Goal: Information Seeking & Learning: Learn about a topic

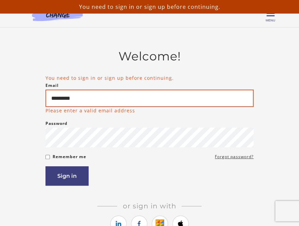
click at [141, 104] on input "*********" at bounding box center [149, 98] width 208 height 17
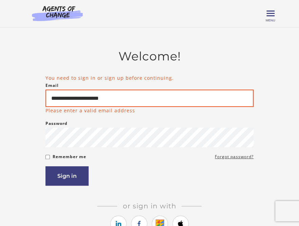
type input "**********"
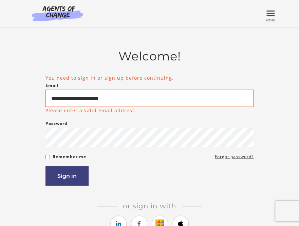
click at [65, 156] on form "**********" at bounding box center [149, 129] width 208 height 111
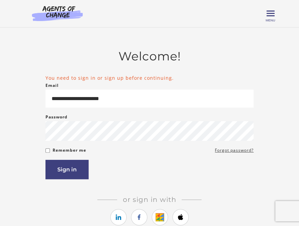
click at [56, 153] on label "Remember me" at bounding box center [70, 150] width 34 height 8
click at [65, 171] on button "Sign in" at bounding box center [66, 169] width 43 height 19
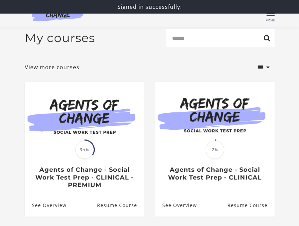
scroll to position [36, 0]
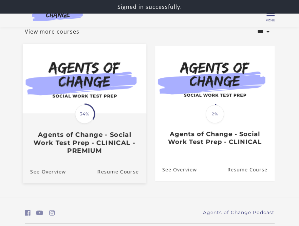
click at [99, 146] on h3 "Agents of Change - Social Work Test Prep - CLINICAL - PREMIUM" at bounding box center [84, 143] width 109 height 24
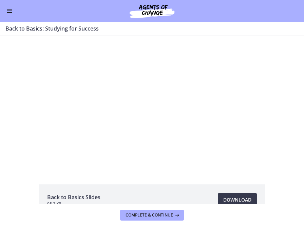
drag, startPoint x: 299, startPoint y: 64, endPoint x: 283, endPoint y: 7, distance: 59.9
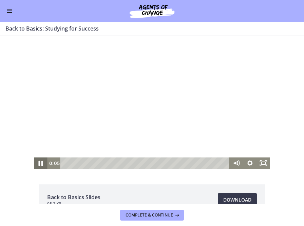
click at [36, 162] on icon "Pause" at bounding box center [41, 163] width 16 height 14
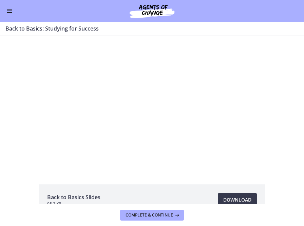
click at [18, 91] on div "Click for sound @keyframes VOLUME_SMALL_WAVE_FLASH { 0% { opacity: 0; } 33% { o…" at bounding box center [152, 102] width 304 height 133
click at [13, 11] on button "Enable menu" at bounding box center [9, 11] width 8 height 8
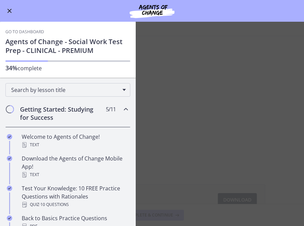
click at [5, 46] on div "Go to Dashboard Agents of Change - Social Work Test Prep - CLINICAL - PREMIUM 3…" at bounding box center [68, 50] width 136 height 56
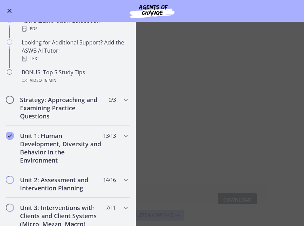
scroll to position [597, 0]
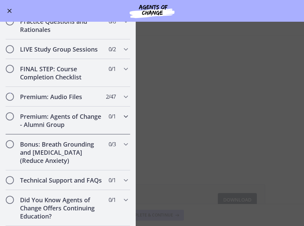
click at [67, 112] on h2 "Premium: Agents of Change - Alumni Group" at bounding box center [61, 120] width 83 height 16
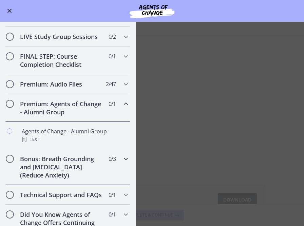
click at [94, 170] on h2 "Bonus: Breath Grounding and [MEDICAL_DATA] (Reduce Anxiety)" at bounding box center [61, 167] width 83 height 24
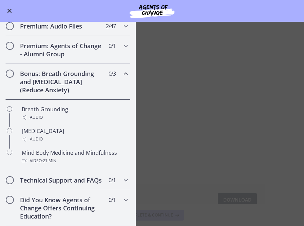
scroll to position [398, 0]
click at [122, 176] on icon "Chapters" at bounding box center [126, 180] width 8 height 8
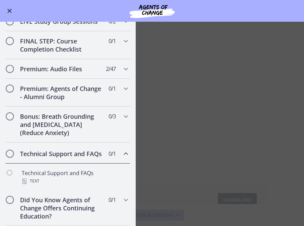
scroll to position [355, 0]
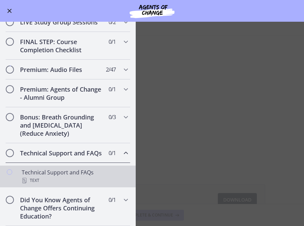
click at [121, 173] on div "Technical Support and FAQs Text" at bounding box center [75, 176] width 106 height 16
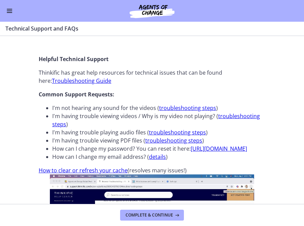
click at [202, 33] on div "Technical Support and FAQs Enable fullscreen" at bounding box center [152, 29] width 304 height 14
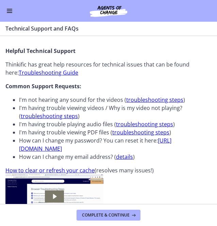
click at [12, 13] on button "Enable menu" at bounding box center [9, 11] width 8 height 8
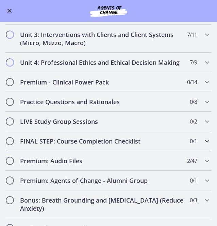
scroll to position [170, 0]
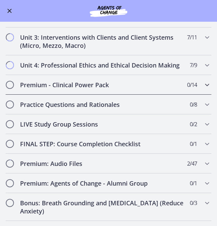
click at [202, 86] on div "Premium - Clinical Power Pack 0 / 14 Completed" at bounding box center [108, 85] width 206 height 20
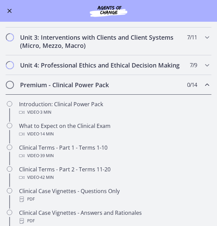
click at [202, 87] on div "Premium - Clinical Power Pack 0 / 14 Completed" at bounding box center [108, 85] width 206 height 20
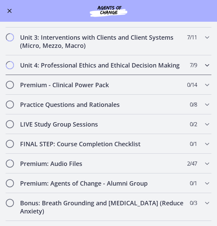
click at [202, 75] on div "Unit 4: Professional Ethics and Ethical Decision Making 7 / 9 Completed" at bounding box center [108, 65] width 206 height 20
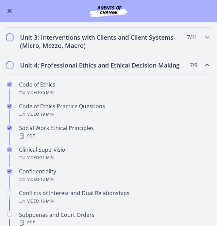
click at [202, 71] on div "Unit 4: Professional Ethics and Ethical Decision Making 7 / 9 Completed" at bounding box center [108, 65] width 206 height 20
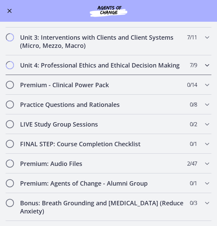
scroll to position [217, 0]
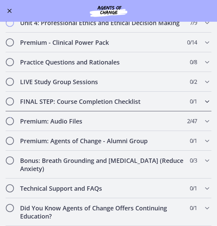
click at [203, 106] on icon "Chapters" at bounding box center [207, 101] width 8 height 8
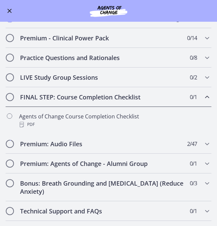
click at [203, 101] on icon "Chapters" at bounding box center [207, 97] width 8 height 8
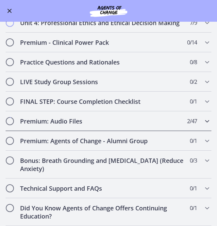
click at [196, 124] on div "Premium: Audio Files 2 / 47 Completed" at bounding box center [108, 121] width 206 height 20
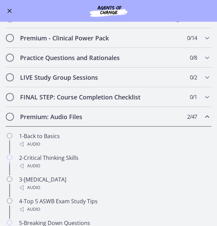
click at [196, 124] on div "Premium: Audio Files 2 / 47 Completed" at bounding box center [108, 117] width 206 height 20
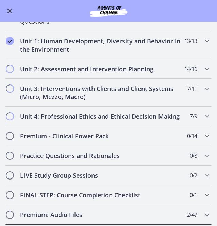
scroll to position [117, 0]
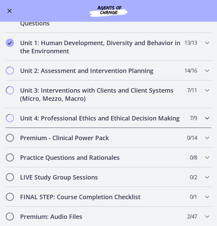
click at [203, 114] on icon "Chapters" at bounding box center [207, 118] width 8 height 8
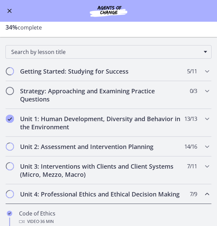
scroll to position [44, 0]
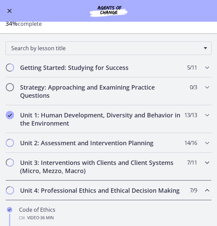
click at [203, 167] on div "Unit 3: Interventions with Clients and Client Systems (Micro, Mezzo, Macro) 7 /…" at bounding box center [108, 167] width 206 height 28
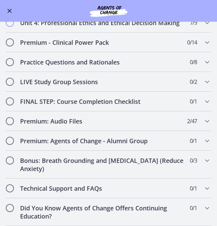
scroll to position [461, 0]
click at [200, 203] on div "Did You Know Agents of Change Offers Continuing Education? 0 / 1 Completed" at bounding box center [108, 212] width 206 height 28
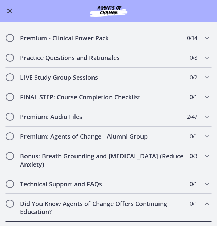
scroll to position [252, 0]
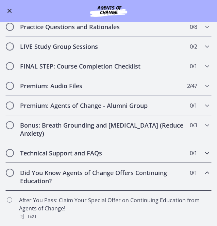
click at [203, 152] on icon "Chapters" at bounding box center [207, 153] width 8 height 8
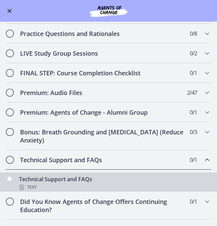
scroll to position [244, 0]
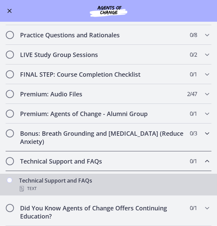
click at [203, 133] on icon "Chapters" at bounding box center [207, 133] width 8 height 8
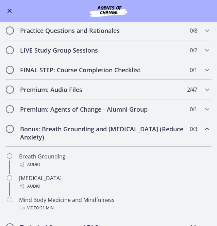
scroll to position [287, 0]
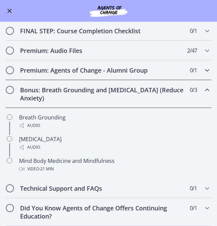
click at [203, 69] on icon "Chapters" at bounding box center [207, 70] width 8 height 8
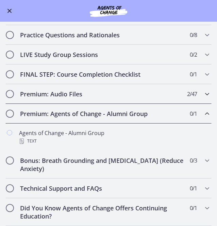
click at [197, 93] on div "Premium: Audio Files 2 / 47 Completed" at bounding box center [108, 94] width 206 height 20
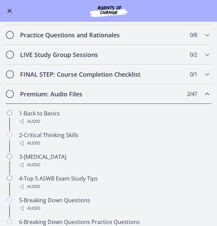
scroll to position [222, 0]
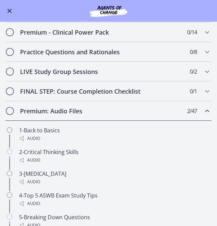
click at [201, 112] on div "Premium: Audio Files 2 / 47 Completed" at bounding box center [108, 111] width 206 height 20
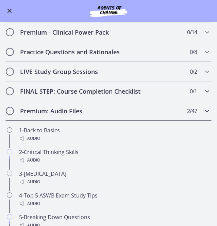
scroll to position [217, 0]
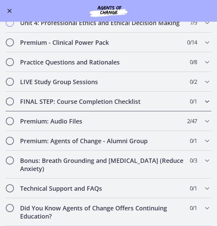
click at [203, 101] on icon "Chapters" at bounding box center [207, 101] width 8 height 8
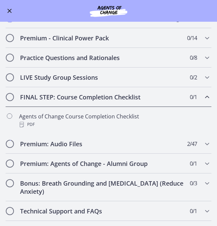
click at [201, 107] on div "FINAL STEP: Course Completion Checklist 0 / 1 Completed" at bounding box center [108, 97] width 206 height 20
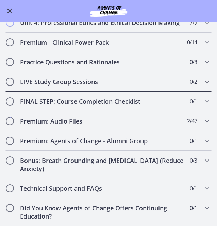
click at [205, 83] on icon "Chapters" at bounding box center [207, 82] width 8 height 8
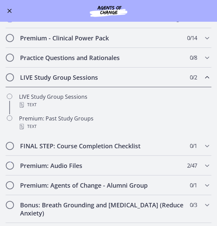
click at [203, 81] on icon "Chapters" at bounding box center [207, 77] width 8 height 8
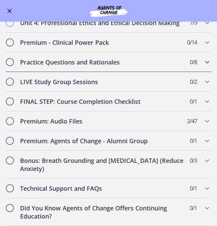
click at [203, 63] on icon "Chapters" at bounding box center [207, 62] width 8 height 8
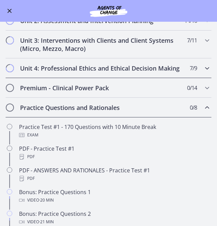
scroll to position [157, 0]
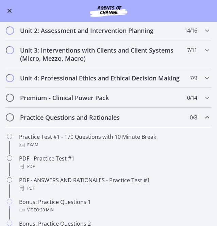
click at [203, 121] on icon "Chapters" at bounding box center [207, 117] width 8 height 8
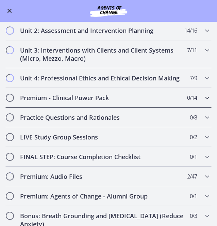
click at [201, 97] on div "Premium - Clinical Power Pack 0 / 14 Completed" at bounding box center [108, 98] width 206 height 20
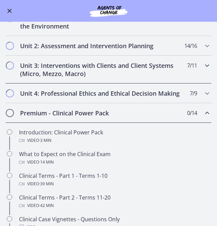
scroll to position [138, 0]
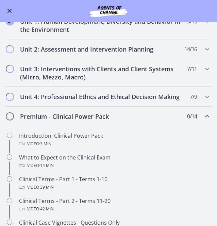
click at [204, 120] on icon "Chapters" at bounding box center [207, 116] width 8 height 8
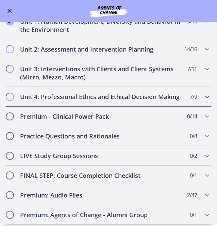
click at [203, 98] on icon "Chapters" at bounding box center [207, 97] width 8 height 8
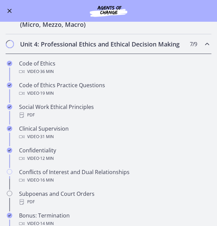
scroll to position [117, 0]
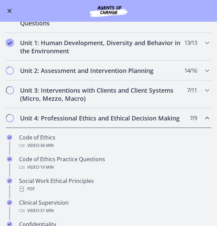
click at [203, 114] on icon "Chapters" at bounding box center [207, 118] width 8 height 8
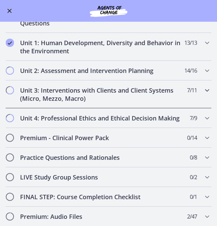
click at [203, 81] on div "Unit 3: Interventions with Clients and Client Systems (Micro, Mezzo, Macro) 7 /…" at bounding box center [108, 94] width 206 height 28
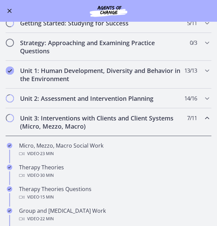
scroll to position [83, 0]
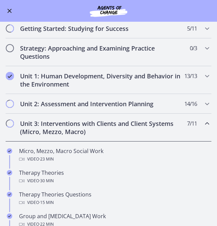
click at [203, 119] on icon "Chapters" at bounding box center [207, 123] width 8 height 8
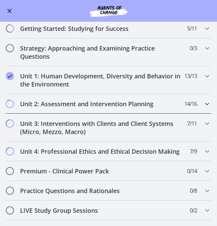
click at [203, 103] on icon "Chapters" at bounding box center [207, 104] width 8 height 8
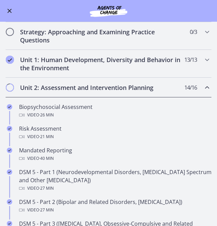
scroll to position [97, 0]
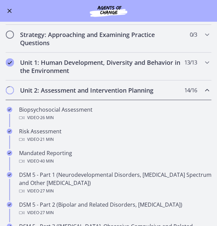
click at [198, 83] on div "Unit 2: Assessment and Intervention Planning 14 / 16 Completed" at bounding box center [108, 90] width 206 height 20
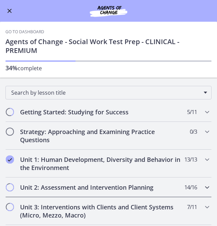
scroll to position [217, 0]
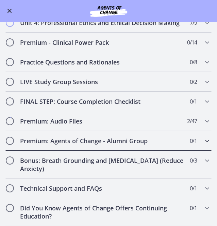
click at [203, 140] on icon "Chapters" at bounding box center [207, 141] width 8 height 8
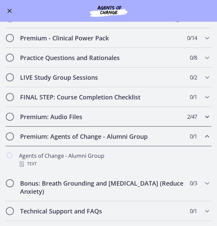
click at [200, 127] on div "Premium: Audio Files 2 / 47 Completed" at bounding box center [108, 117] width 206 height 20
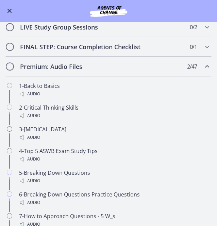
scroll to position [248, 0]
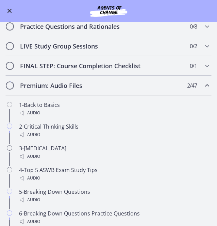
click at [203, 87] on icon "Chapters" at bounding box center [207, 85] width 8 height 8
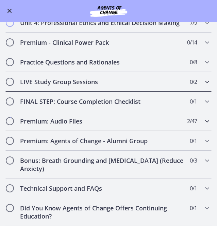
scroll to position [217, 0]
click at [203, 122] on icon "Chapters" at bounding box center [207, 121] width 8 height 8
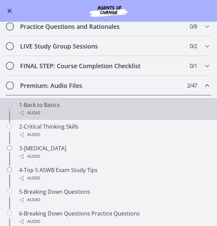
click at [204, 113] on div "1-Back to Basics Audio" at bounding box center [115, 109] width 192 height 16
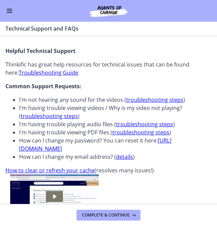
click at [8, 8] on button "Enable menu" at bounding box center [9, 11] width 8 height 8
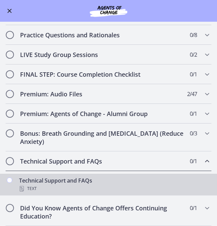
click at [203, 165] on icon "Chapters" at bounding box center [207, 161] width 8 height 8
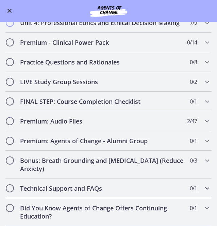
scroll to position [217, 0]
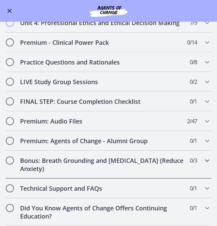
click at [203, 163] on icon "Chapters" at bounding box center [207, 160] width 8 height 8
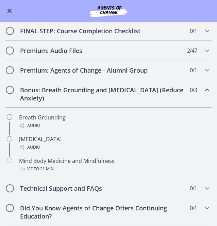
scroll to position [273, 0]
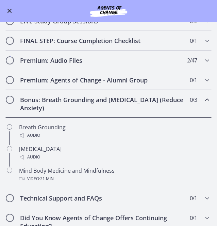
click at [203, 104] on icon "Chapters" at bounding box center [207, 100] width 8 height 8
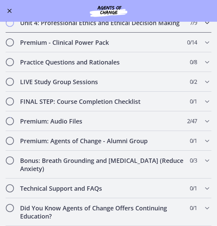
click at [0, 31] on div "Unit 4: Professional Ethics and Ethical Decision Making 7 / 9 Completed" at bounding box center [108, 23] width 217 height 20
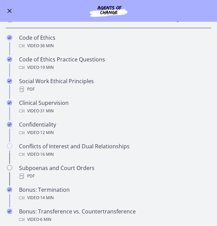
click at [23, 22] on h2 "Unit 4: Professional Ethics and Ethical Decision Making" at bounding box center [102, 18] width 164 height 8
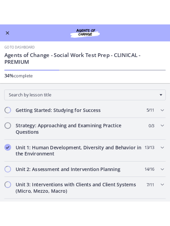
scroll to position [0, 0]
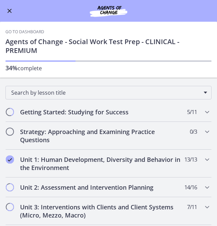
click at [12, 9] on span "Enable menu" at bounding box center [9, 11] width 4 height 4
